Goal: Answer question/provide support

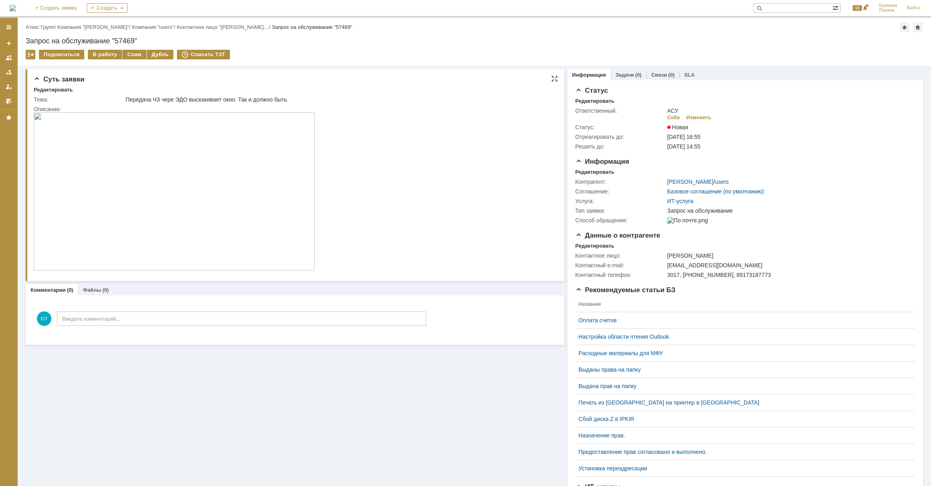
click at [194, 189] on img at bounding box center [174, 191] width 281 height 158
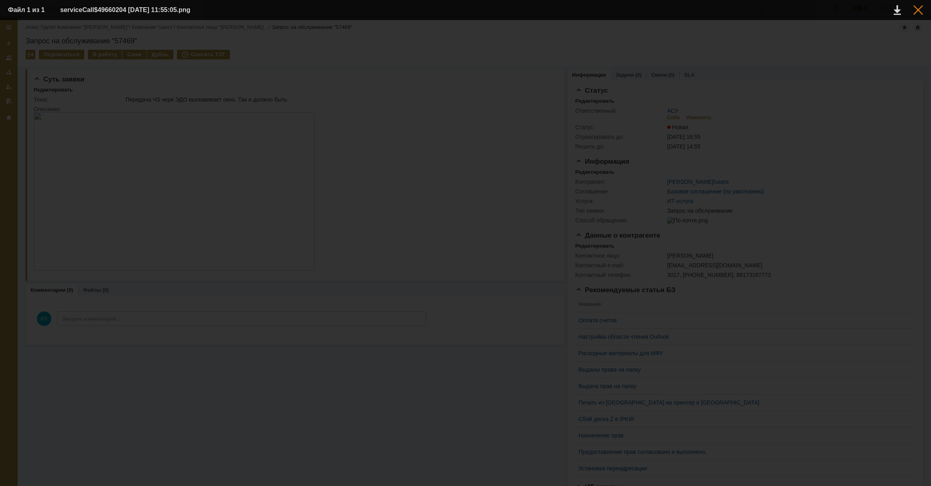
click at [919, 8] on div at bounding box center [919, 10] width 10 height 10
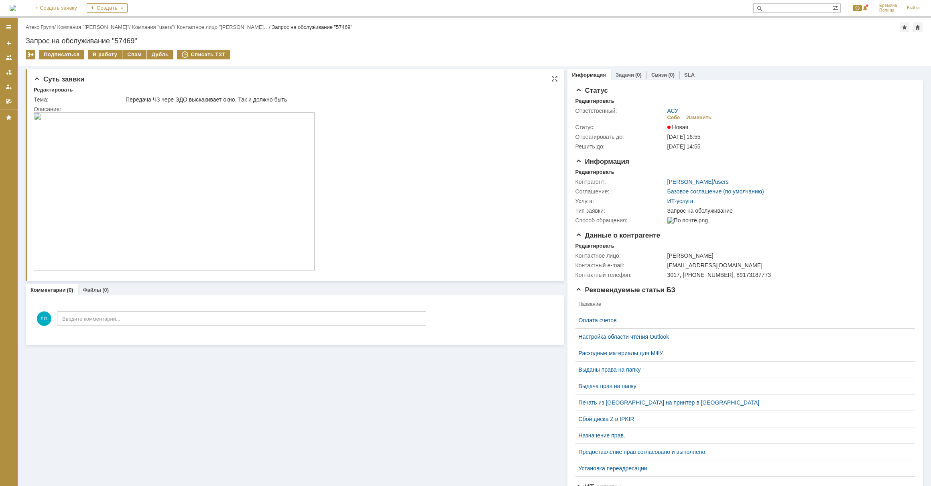
click at [249, 196] on img at bounding box center [174, 191] width 281 height 158
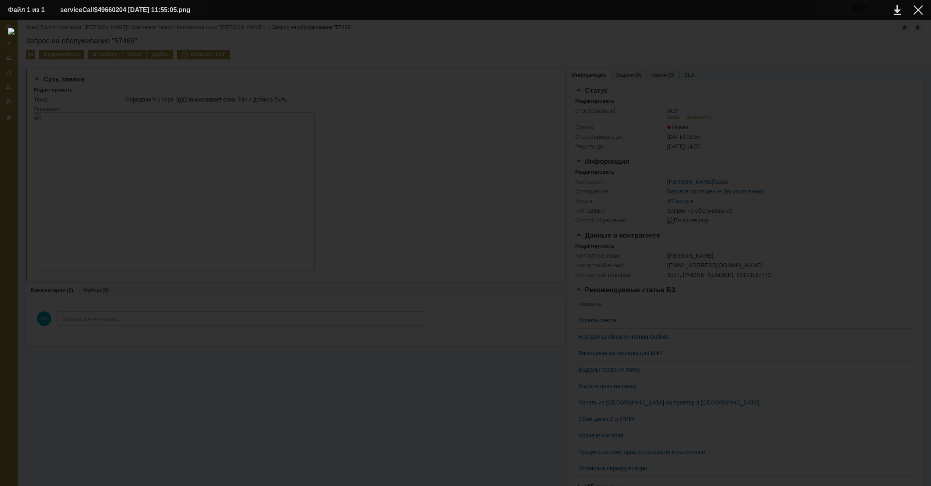
click at [560, 272] on img at bounding box center [465, 253] width 915 height 450
click at [919, 8] on div at bounding box center [919, 10] width 10 height 10
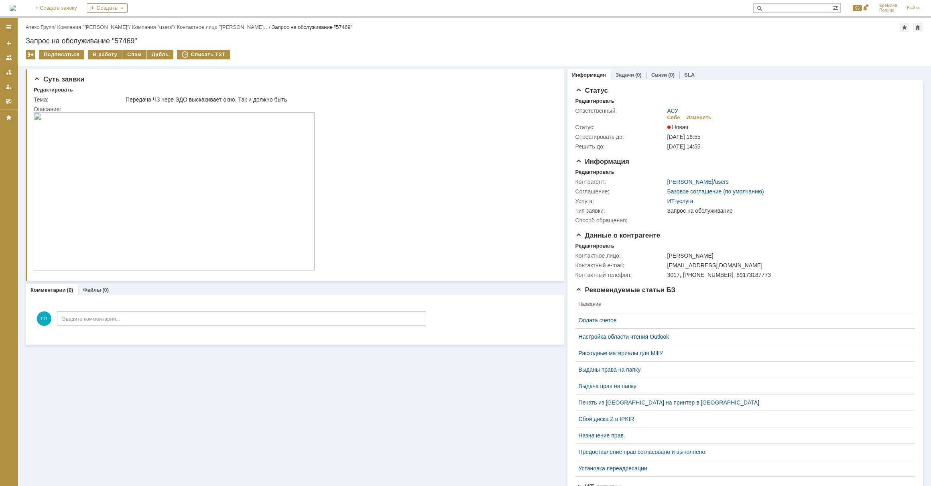
click at [195, 189] on img at bounding box center [174, 191] width 281 height 158
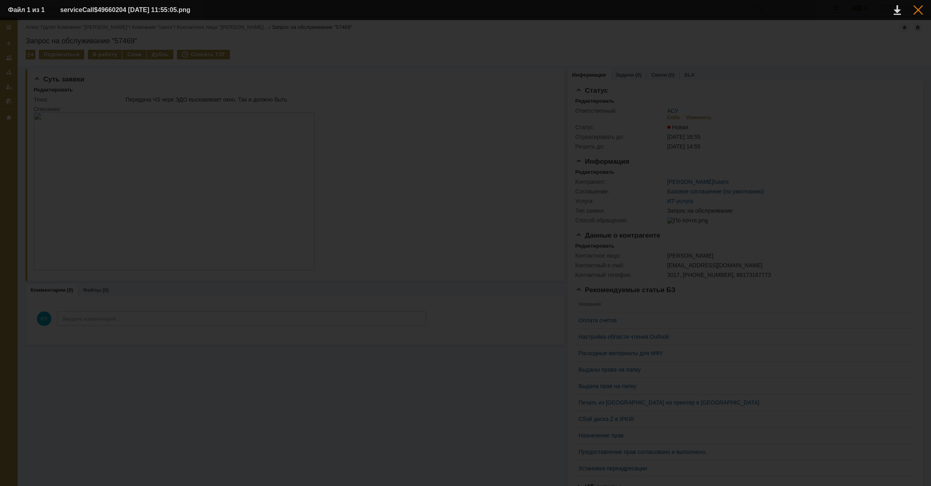
click at [918, 10] on div at bounding box center [919, 10] width 10 height 10
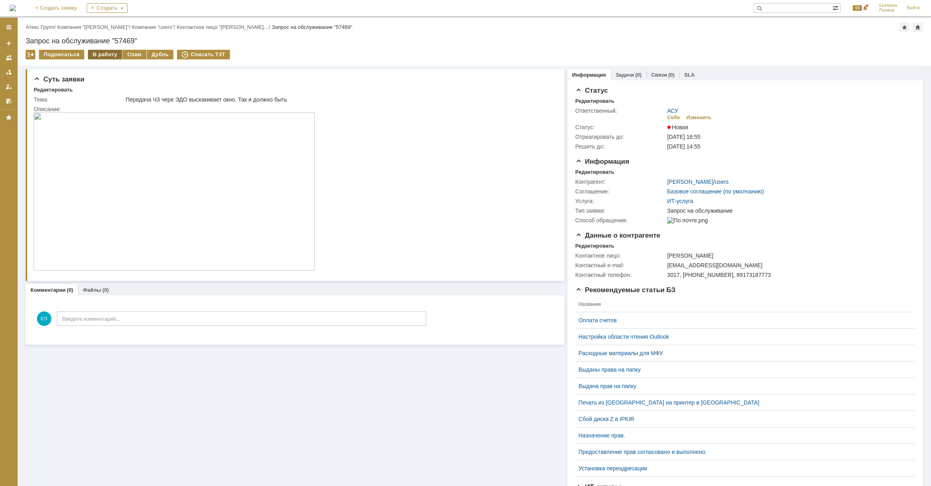
click at [106, 57] on div "В работу" at bounding box center [105, 55] width 34 height 10
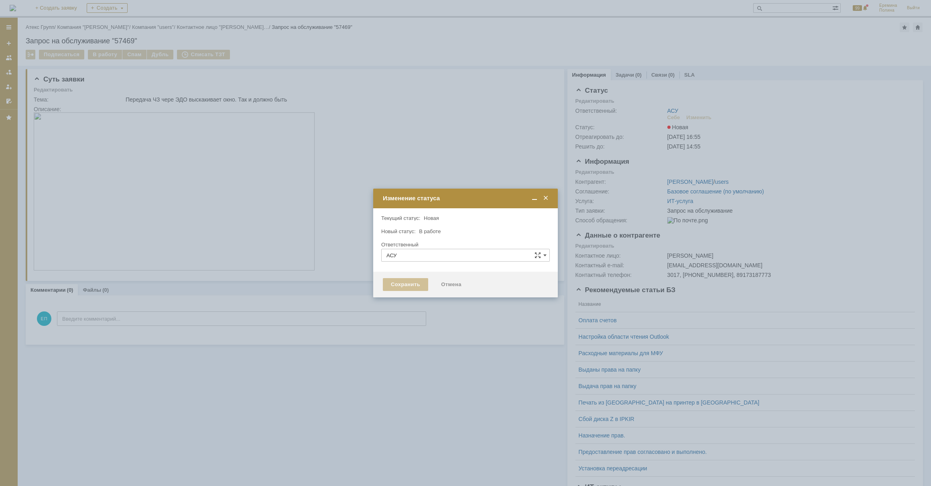
type input "[PERSON_NAME]"
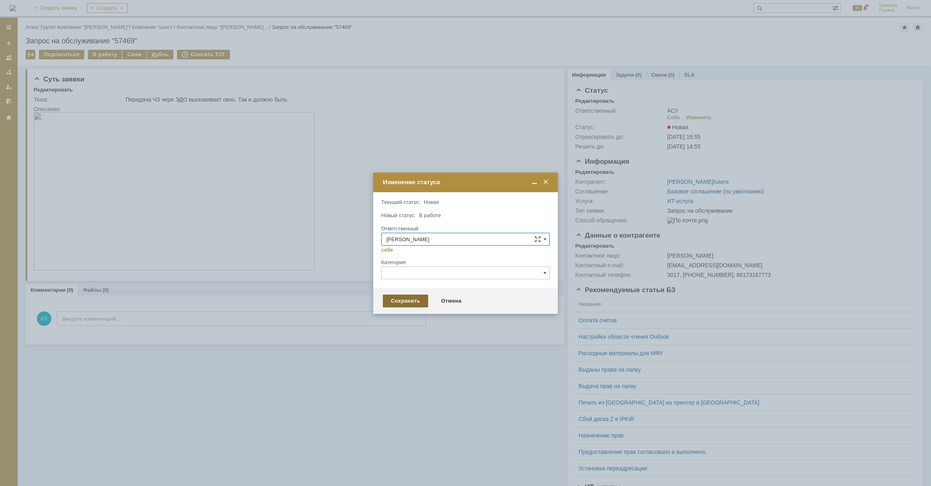
click at [403, 301] on div "Сохранить" at bounding box center [405, 301] width 45 height 13
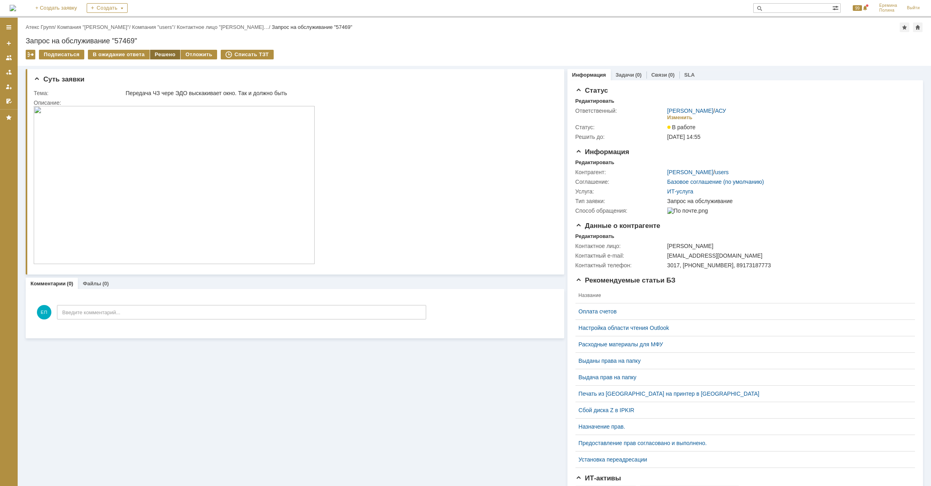
click at [161, 55] on div "Решено" at bounding box center [165, 55] width 31 height 10
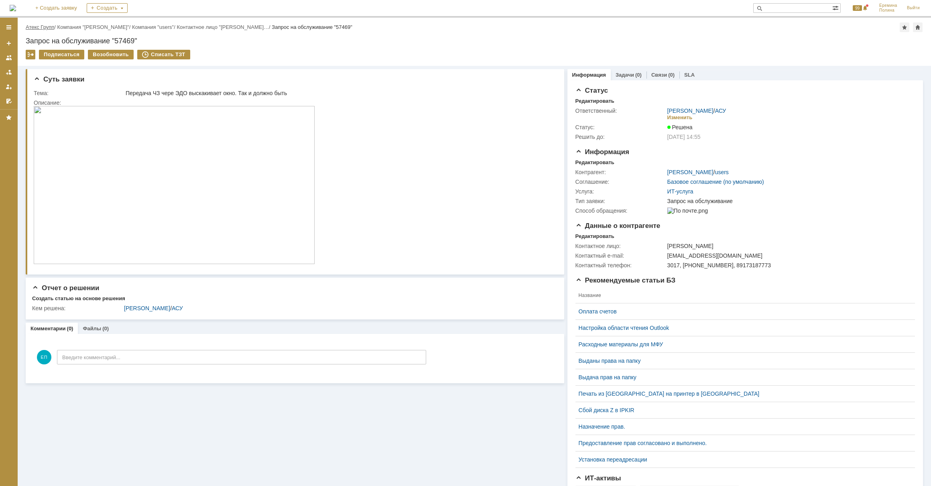
click at [36, 26] on link "Атекс Групп" at bounding box center [40, 27] width 29 height 6
